Goal: Find specific page/section: Find specific page/section

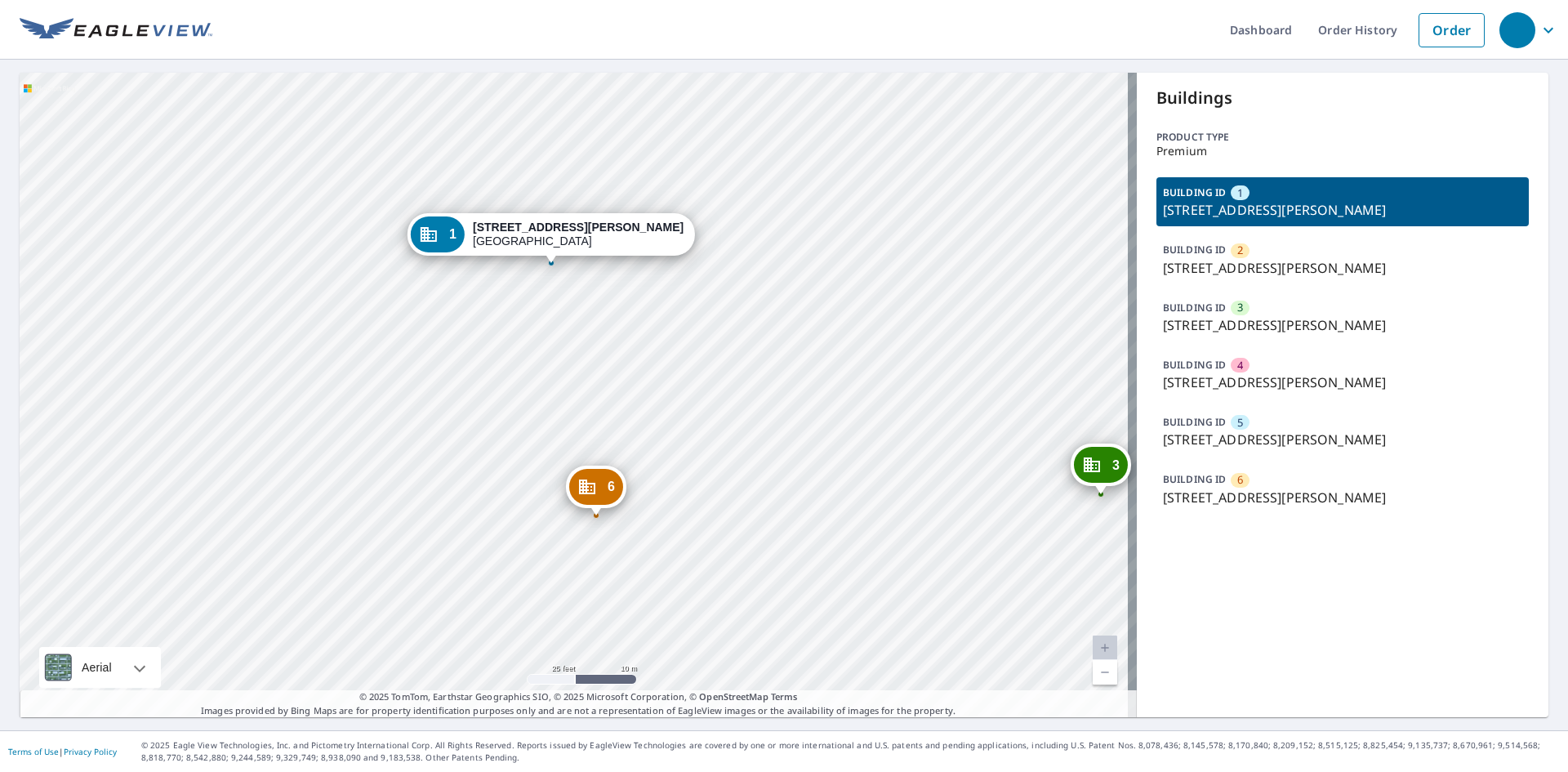
drag, startPoint x: 567, startPoint y: 340, endPoint x: 613, endPoint y: 365, distance: 52.4
click at [613, 365] on div "2 1101 N Benoist Farms Rd West Palm Beach, FL 33411 3 1080 N Benoist Farms Rd W…" at bounding box center [577, 395] width 1117 height 644
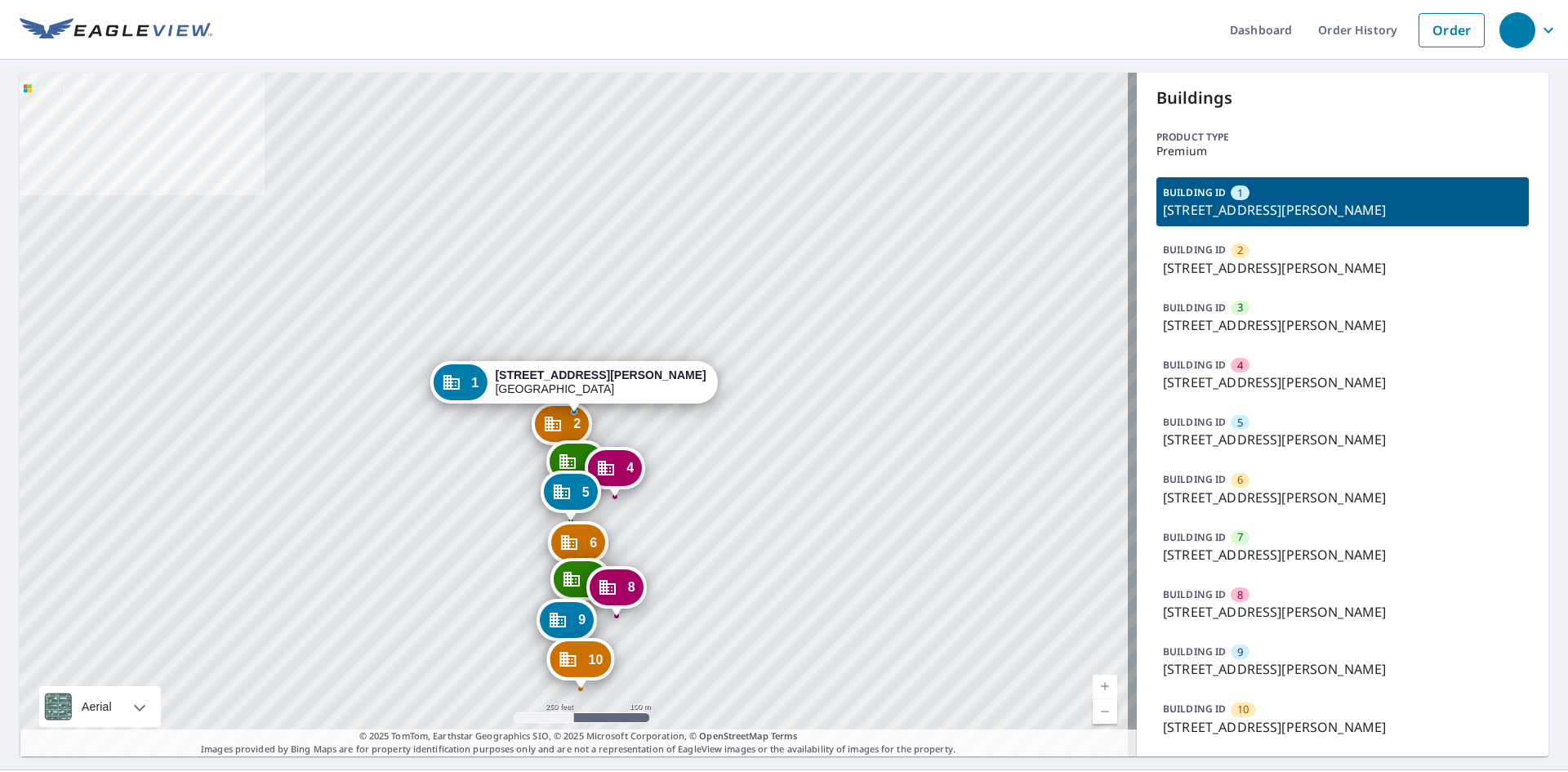
click at [1204, 435] on p "1215 N Benoist Farms Rd, West Palm Beach, FL, 33411" at bounding box center [1342, 439] width 359 height 19
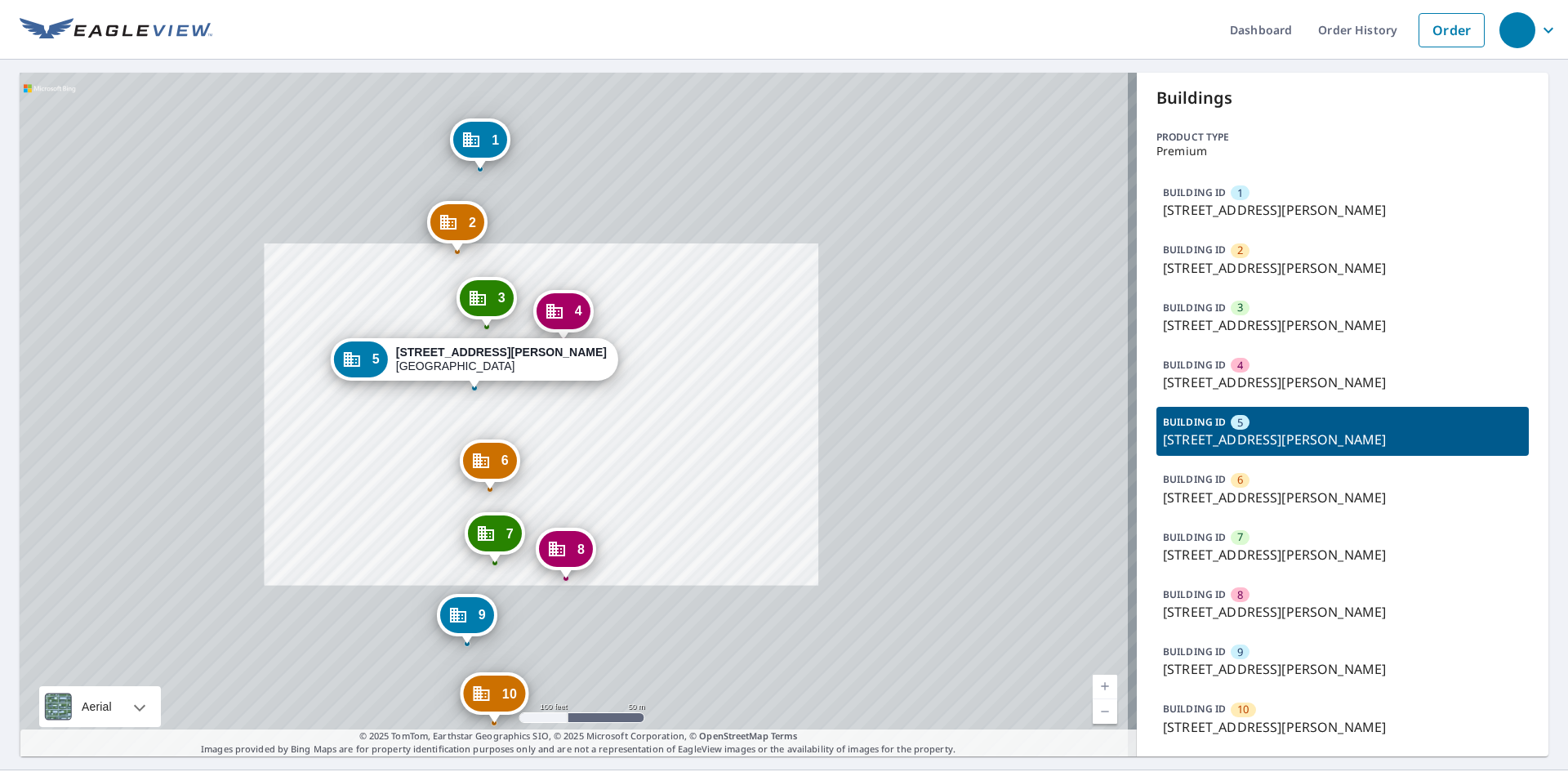
drag, startPoint x: 499, startPoint y: 267, endPoint x: 505, endPoint y: 327, distance: 60.3
click at [505, 327] on div "3 1227 N Benoist Farms Rd West Palm Beach, FL 33411" at bounding box center [487, 302] width 61 height 50
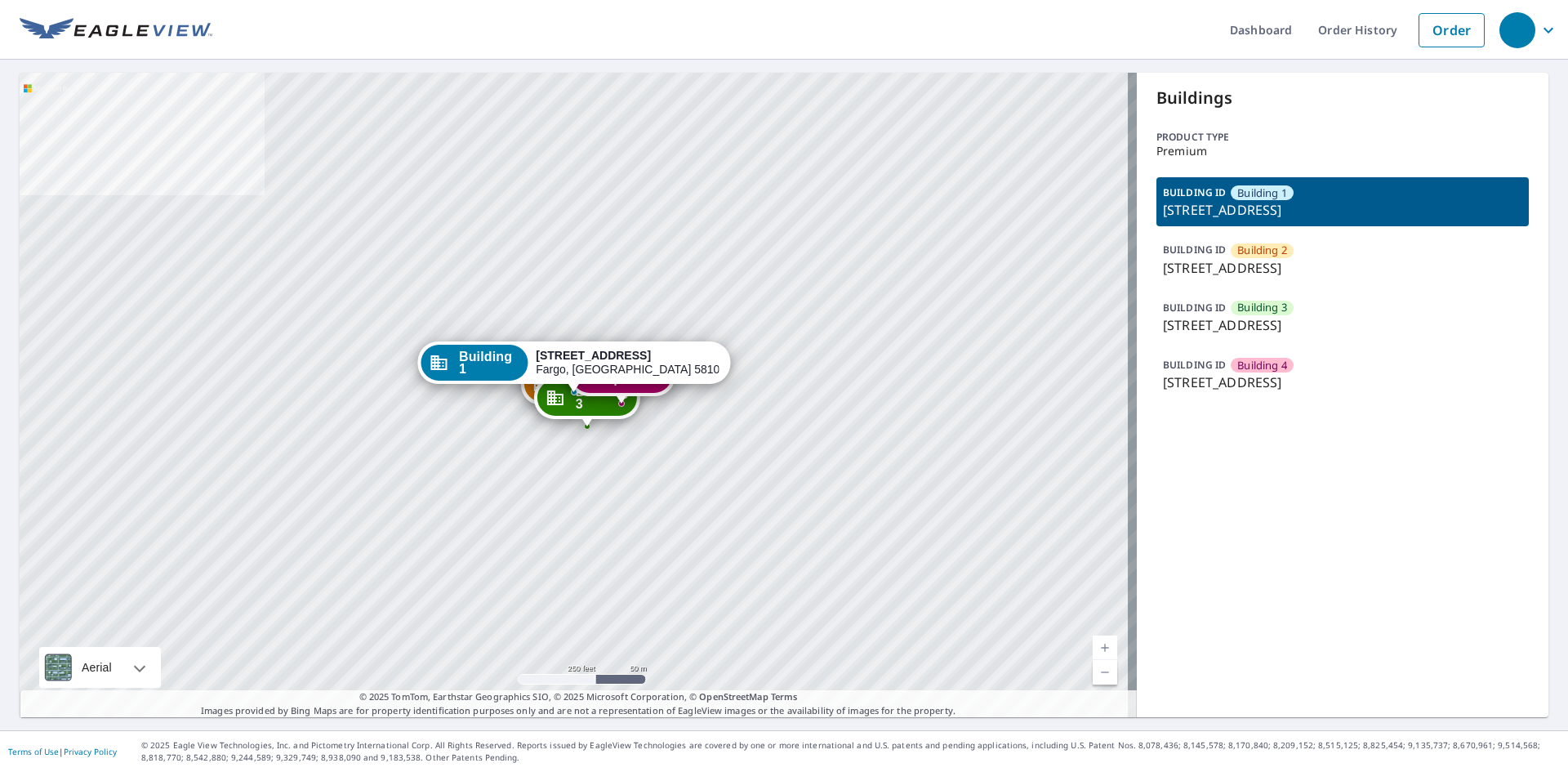
click at [1168, 263] on p "3060 33rd Street South, Fargo, ND, 58103" at bounding box center [1342, 267] width 359 height 19
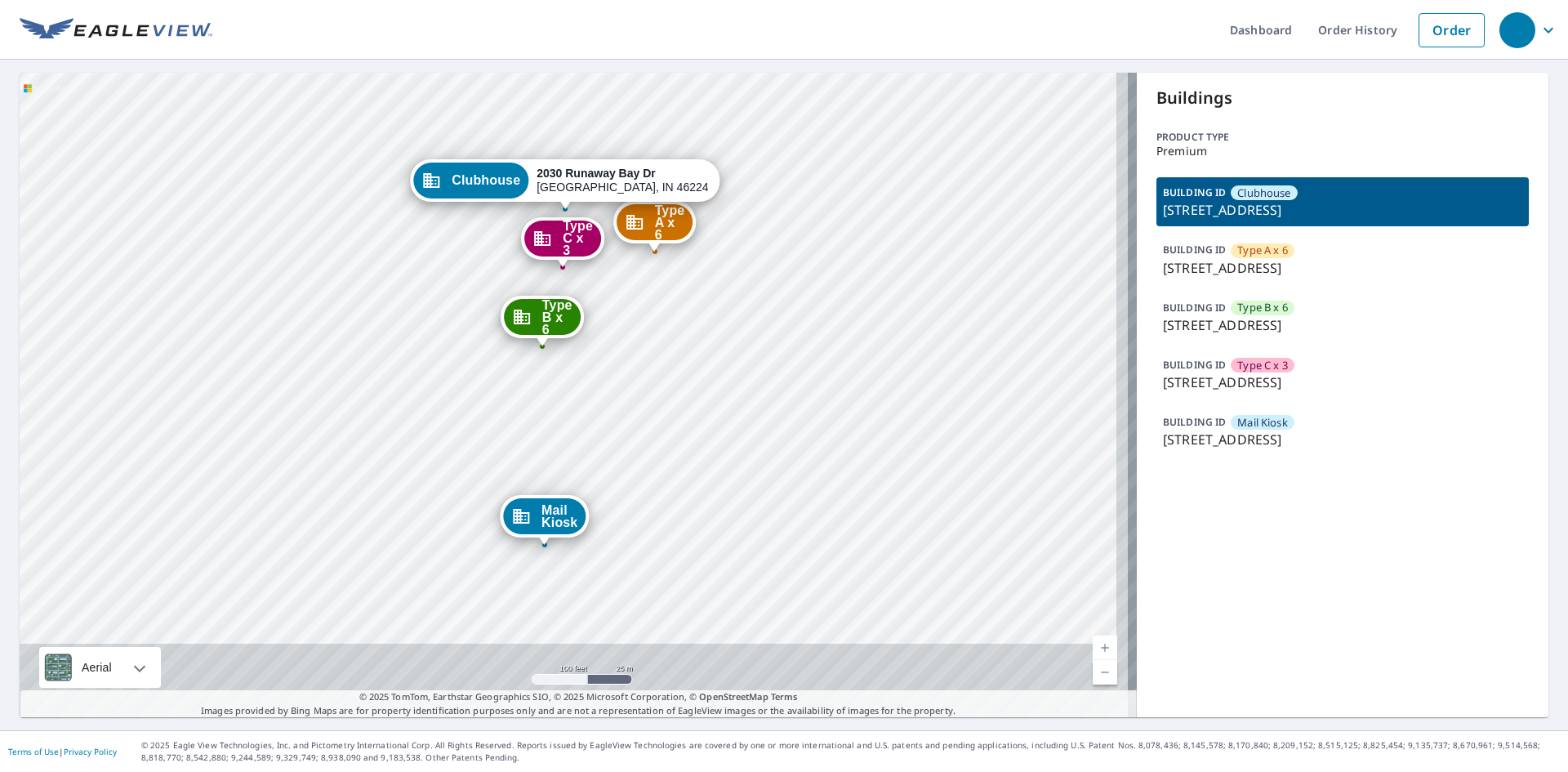
drag, startPoint x: 542, startPoint y: 416, endPoint x: 498, endPoint y: 246, distance: 175.6
click at [498, 246] on div "Type A x 6 2025 Runaway Bay Dr Indianapolis, IN 46224 Type B x 6 6035 Baywind P…" at bounding box center [577, 395] width 1117 height 644
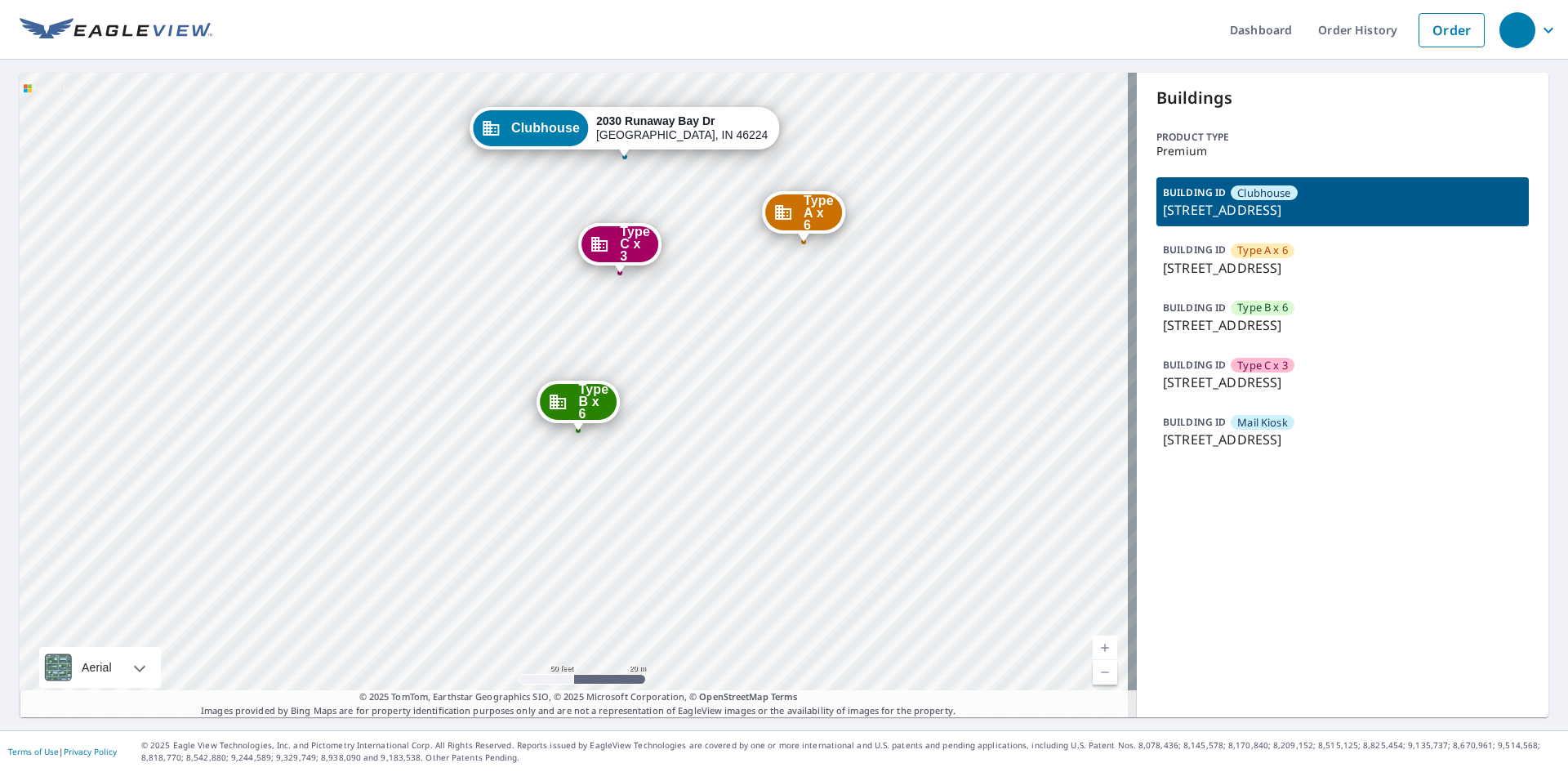
drag, startPoint x: 739, startPoint y: 258, endPoint x: 740, endPoint y: 323, distance: 65.0
click at [740, 323] on div "Type A x 6 2025 Runaway Bay Dr Indianapolis, IN 46224 Type B x 6 6035 Baywind P…" at bounding box center [577, 395] width 1117 height 644
click at [1277, 317] on p "6035 Baywind Pl, Indianapolis, IN, 46224" at bounding box center [1342, 324] width 359 height 19
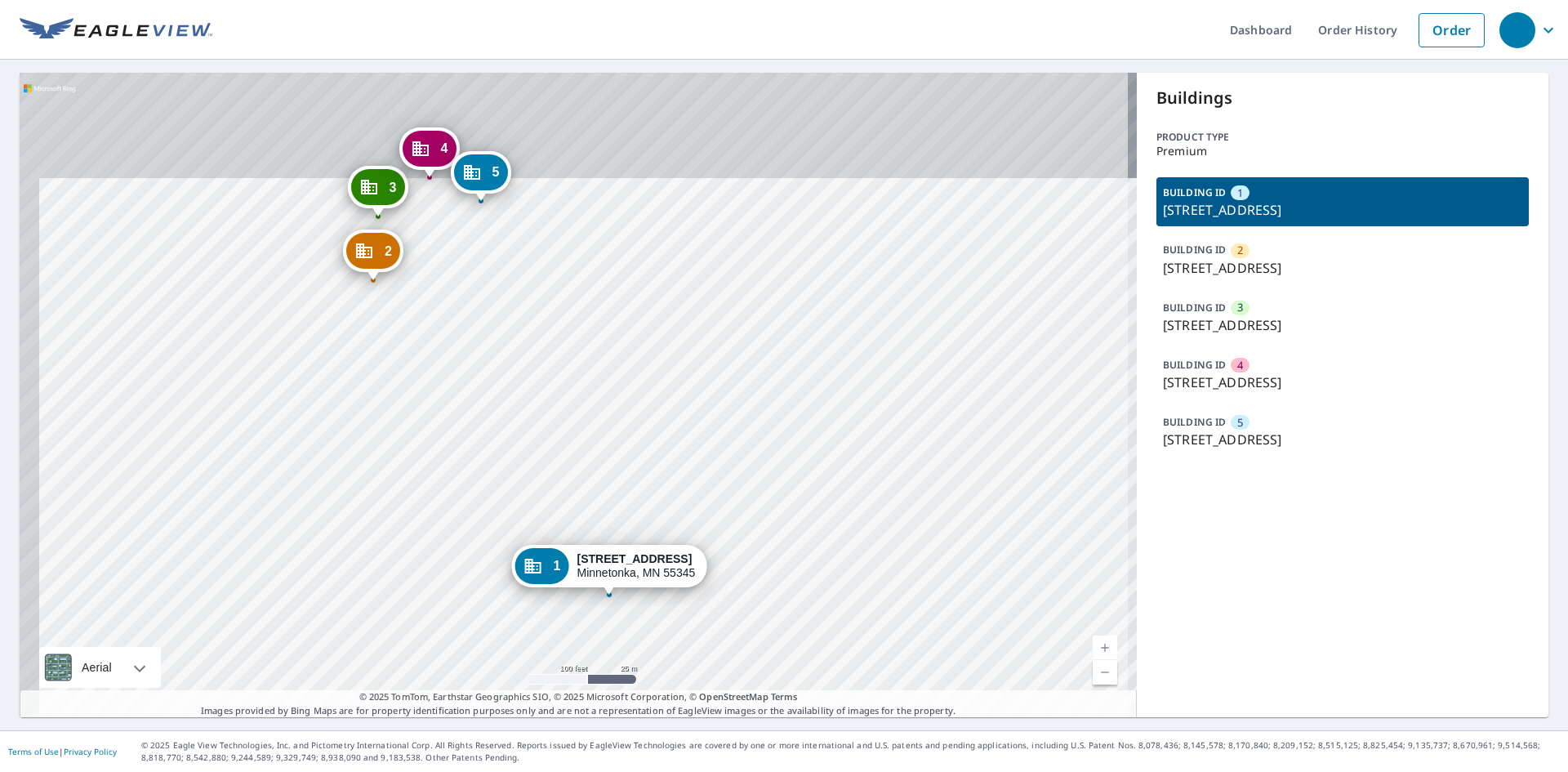
drag, startPoint x: 567, startPoint y: 341, endPoint x: 586, endPoint y: 463, distance: 123.5
click at [583, 464] on div "2 4516 Aspenwood Trl Minnetonka, MN 55345 3 4500 Aspenwood Trl Minnetonka, MN 5…" at bounding box center [577, 395] width 1117 height 644
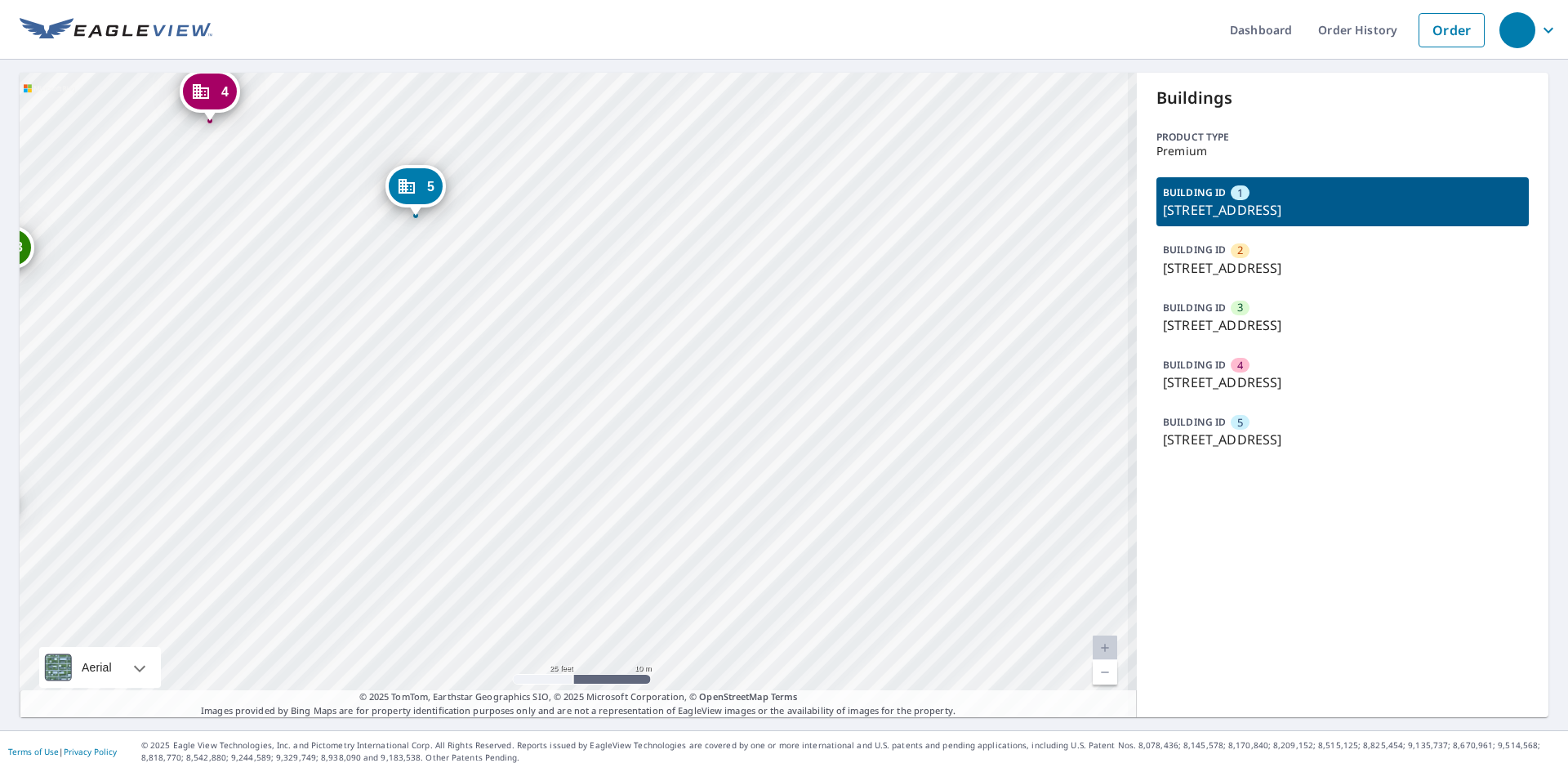
click at [521, 285] on div "2 4516 Aspenwood Trl Minnetonka, MN 55345 3 4500 Aspenwood Trl Minnetonka, MN 5…" at bounding box center [577, 395] width 1117 height 644
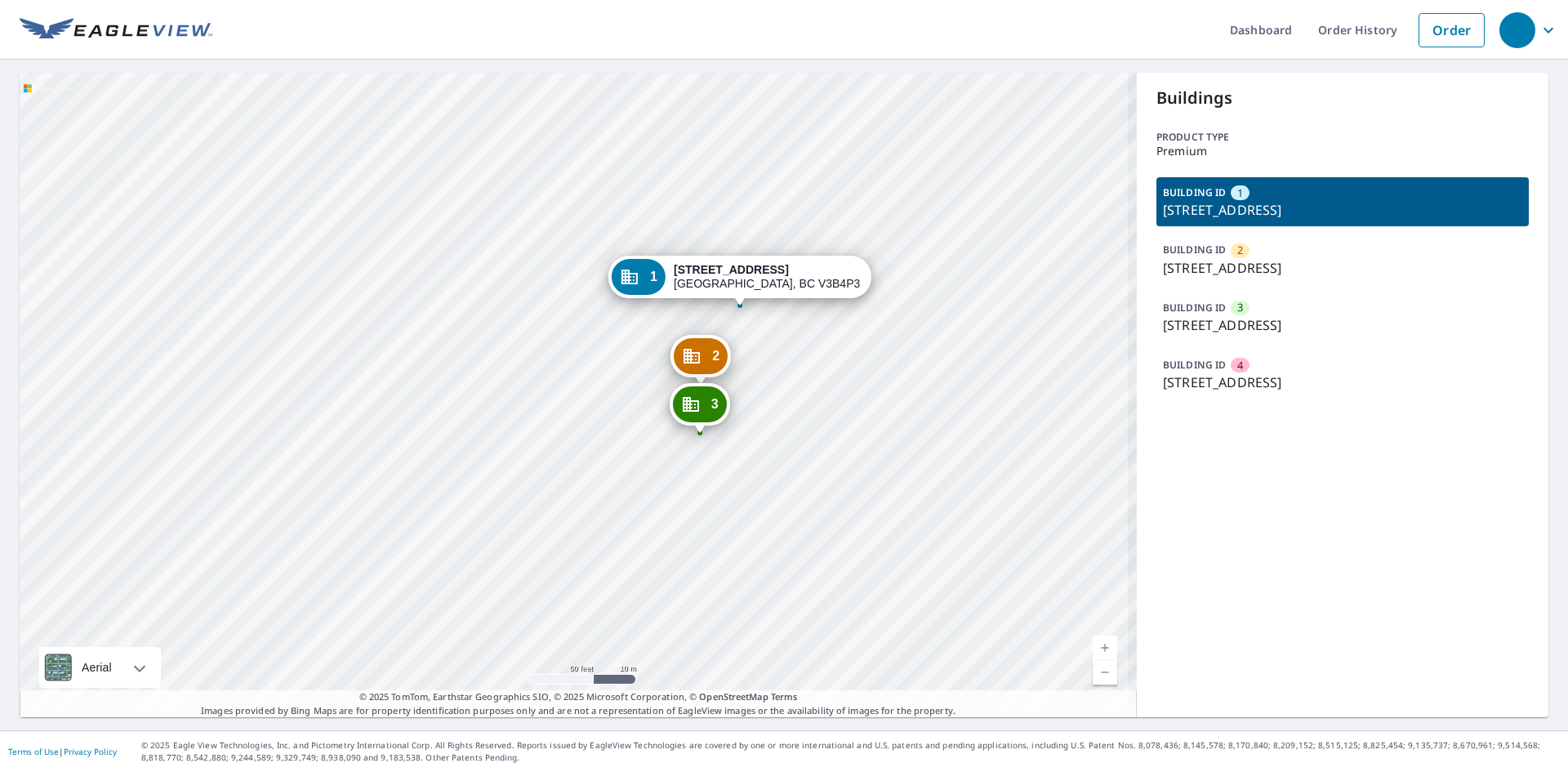
drag, startPoint x: 691, startPoint y: 252, endPoint x: 631, endPoint y: 147, distance: 120.9
click at [631, 147] on div "2 [STREET_ADDRESS] [STREET_ADDRESS] [STREET_ADDRESS] 1 [STREET_ADDRESS]" at bounding box center [577, 395] width 1117 height 644
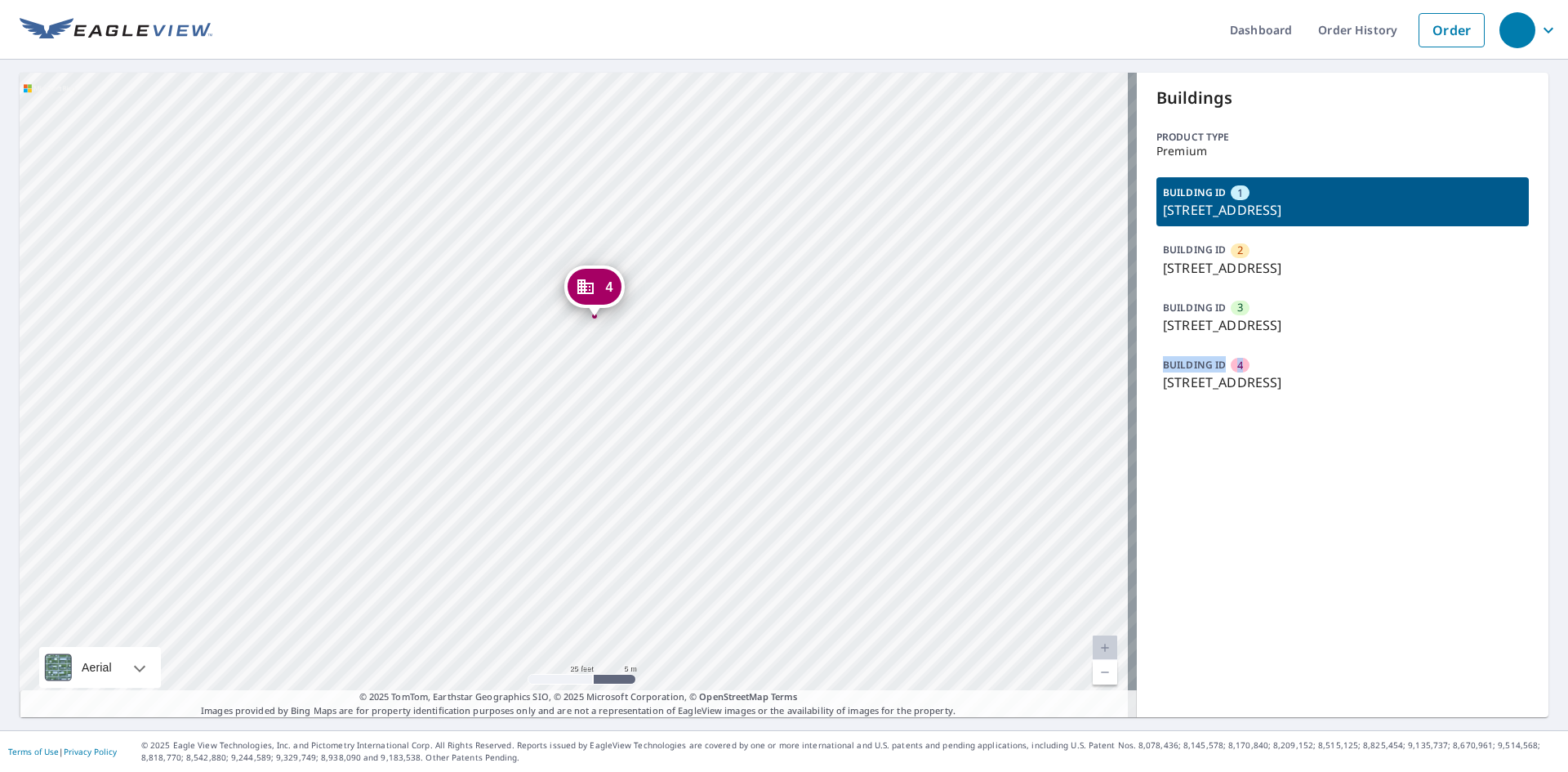
drag, startPoint x: 1151, startPoint y: 364, endPoint x: 1239, endPoint y: 364, distance: 88.0
click at [1239, 364] on div "BUILDING ID 4 [STREET_ADDRESS]" at bounding box center [1343, 374] width 373 height 49
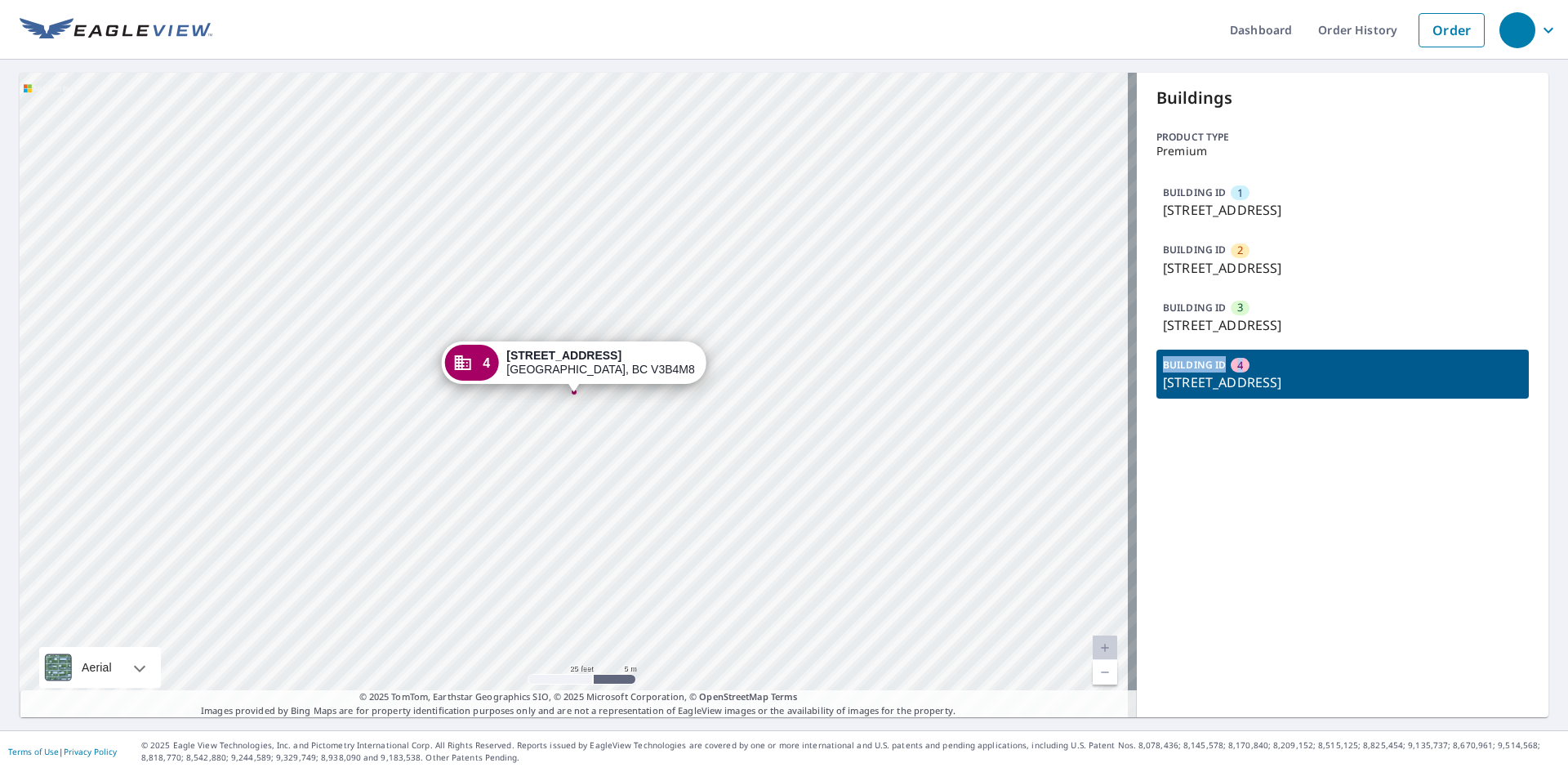
copy div "BUILDING ID 4"
